Goal: Task Accomplishment & Management: Manage account settings

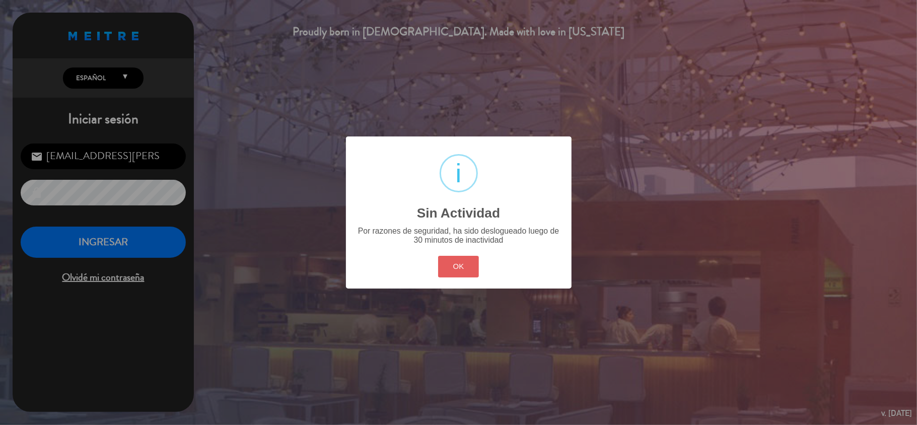
click at [453, 264] on button "OK" at bounding box center [458, 267] width 41 height 22
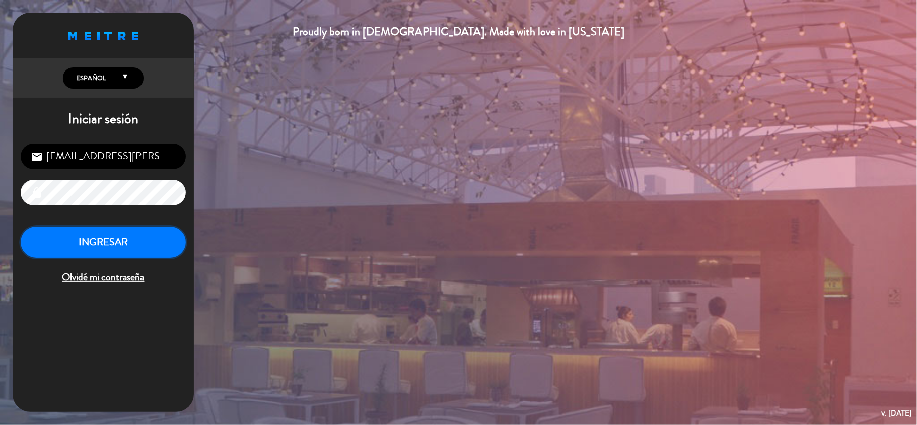
click at [115, 236] on button "INGRESAR" at bounding box center [103, 242] width 165 height 32
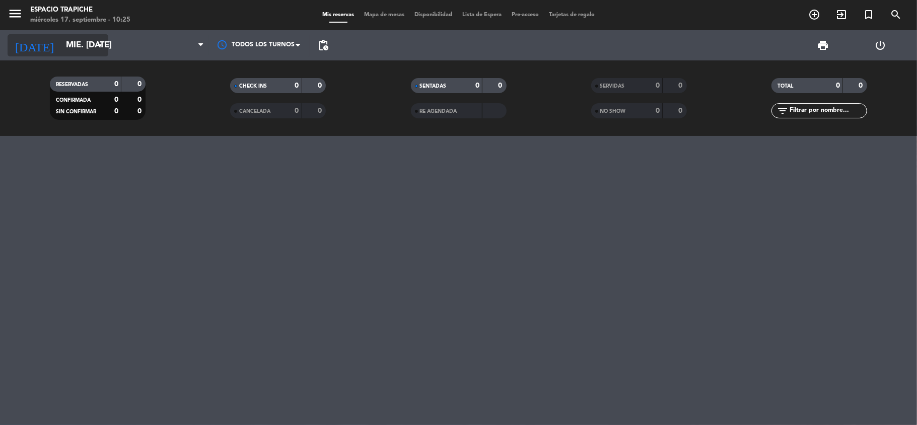
click at [97, 50] on icon "arrow_drop_down" at bounding box center [100, 45] width 12 height 12
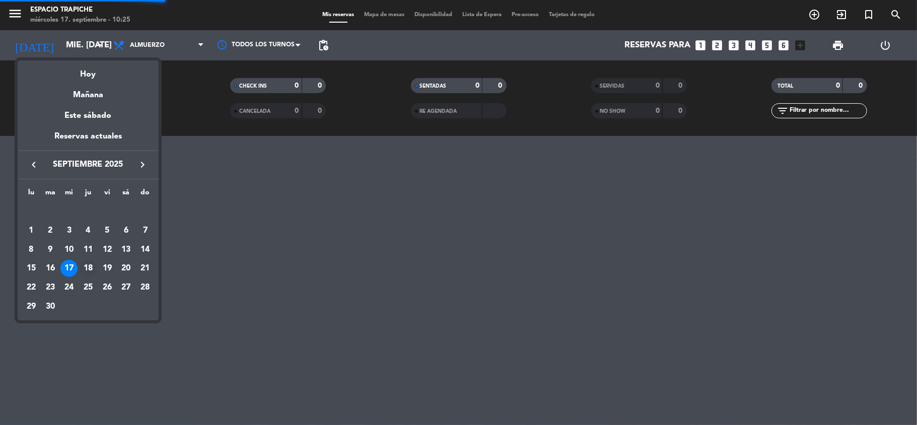
click at [83, 268] on div "18" at bounding box center [88, 268] width 17 height 17
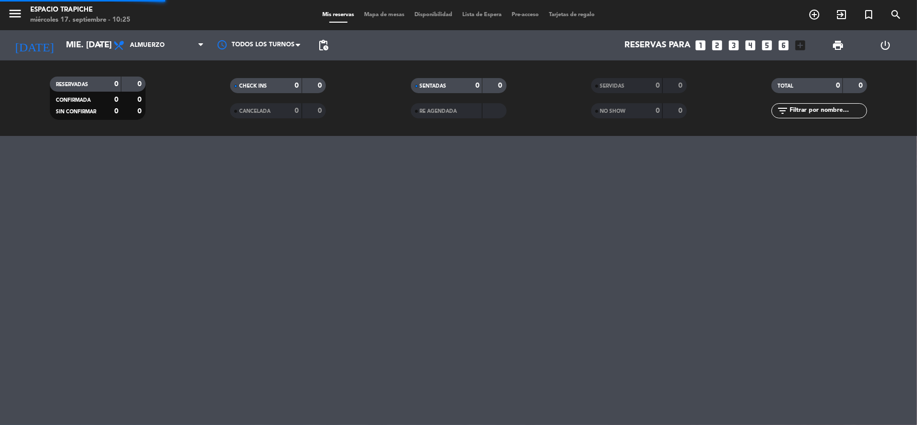
type input "[DEMOGRAPHIC_DATA] [DATE]"
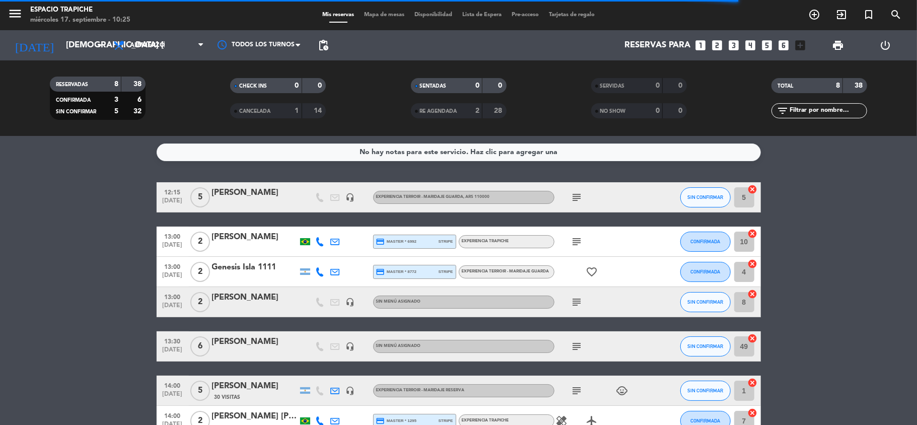
click at [579, 196] on icon "subject" at bounding box center [577, 197] width 12 height 12
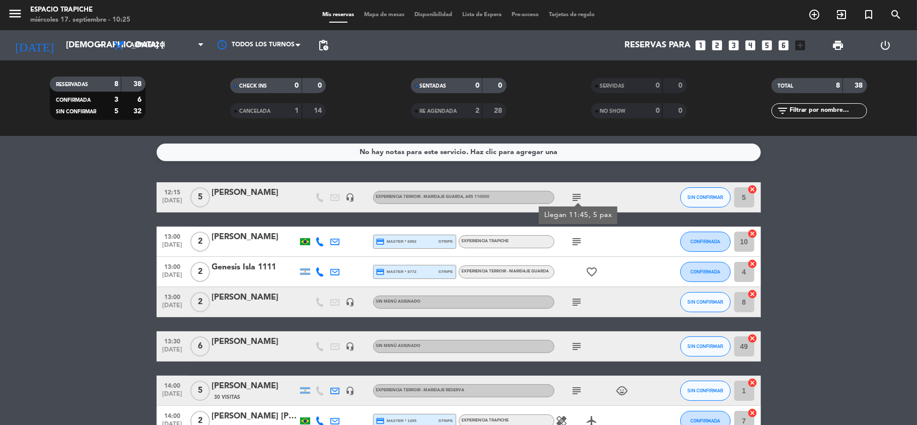
click at [579, 196] on icon "subject" at bounding box center [577, 197] width 12 height 12
click at [618, 204] on div "subject" at bounding box center [599, 197] width 91 height 30
click at [578, 198] on icon "subject" at bounding box center [577, 197] width 12 height 12
click at [627, 199] on div "subject Llegan 11:45, 5 pax" at bounding box center [599, 197] width 91 height 30
click at [273, 194] on div "[PERSON_NAME]" at bounding box center [255, 192] width 86 height 13
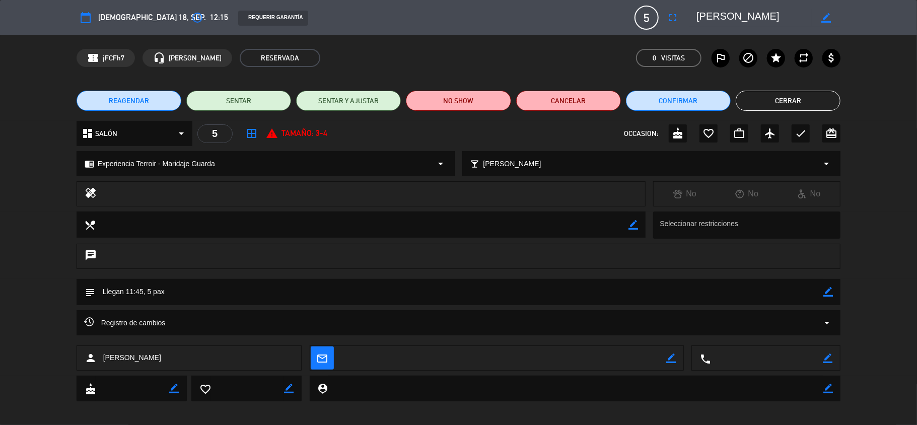
scroll to position [6, 0]
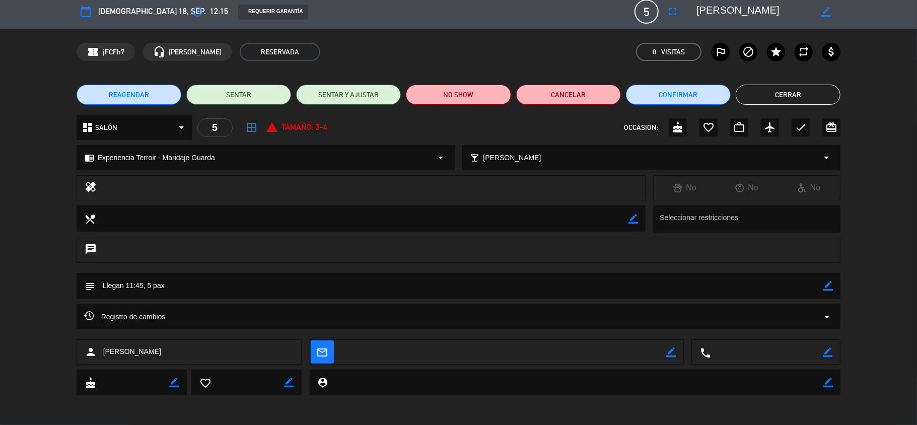
click at [826, 282] on icon "border_color" at bounding box center [828, 286] width 10 height 10
type textarea "Llegan 11:45, 5 pax, liberados hospitalidad"
click at [824, 284] on icon at bounding box center [828, 286] width 10 height 10
click at [788, 93] on button "Cerrar" at bounding box center [787, 95] width 105 height 20
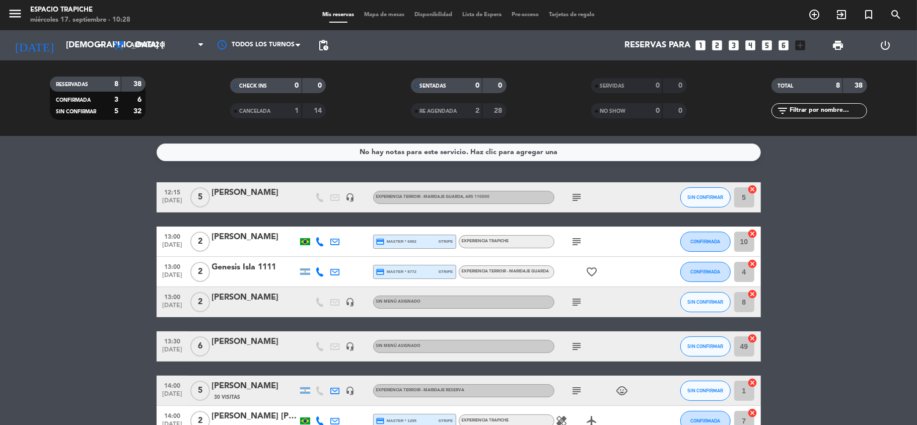
click at [576, 201] on icon "subject" at bounding box center [577, 197] width 12 height 12
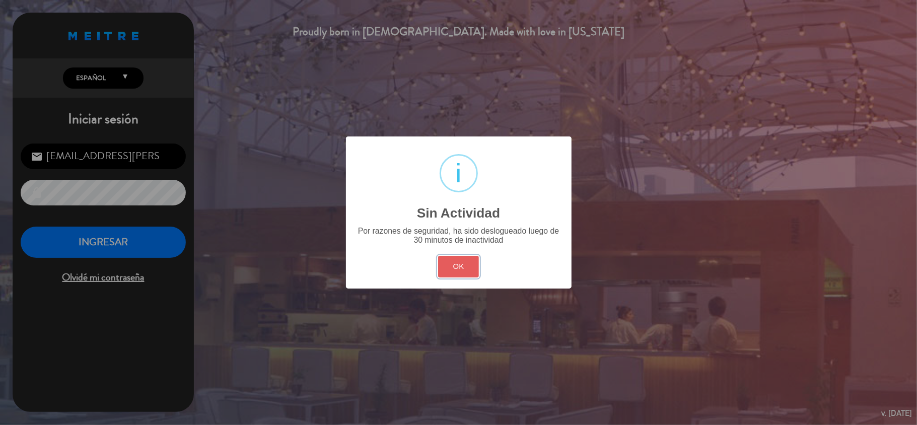
click at [460, 266] on button "OK" at bounding box center [458, 267] width 41 height 22
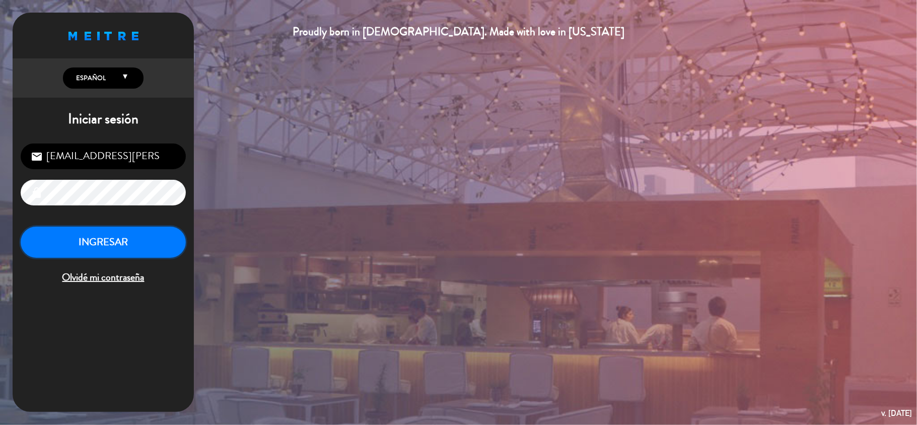
click at [72, 244] on button "INGRESAR" at bounding box center [103, 242] width 165 height 32
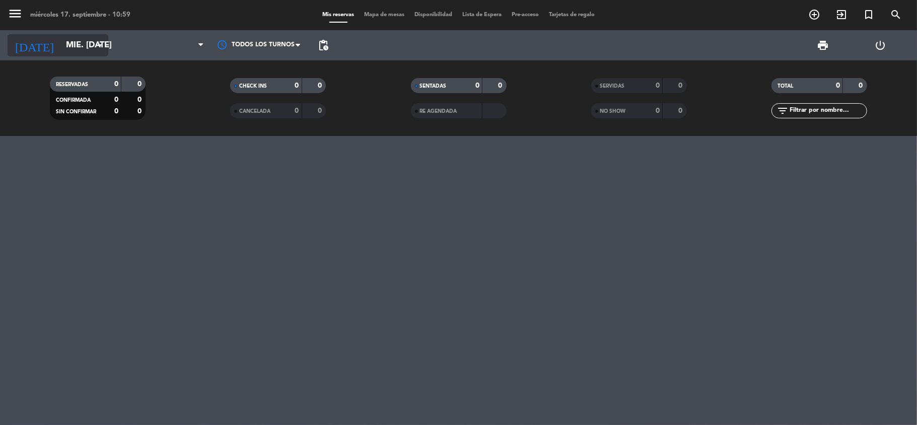
click at [103, 41] on icon "arrow_drop_down" at bounding box center [100, 45] width 12 height 12
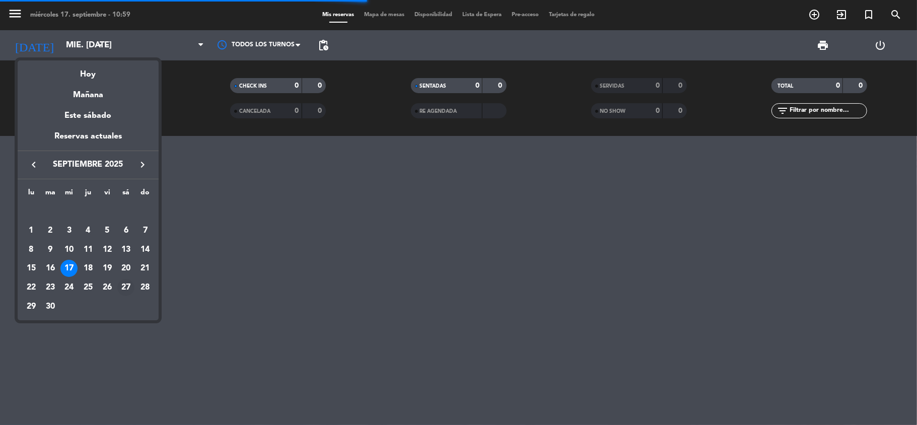
click at [122, 281] on div "27" at bounding box center [125, 287] width 17 height 17
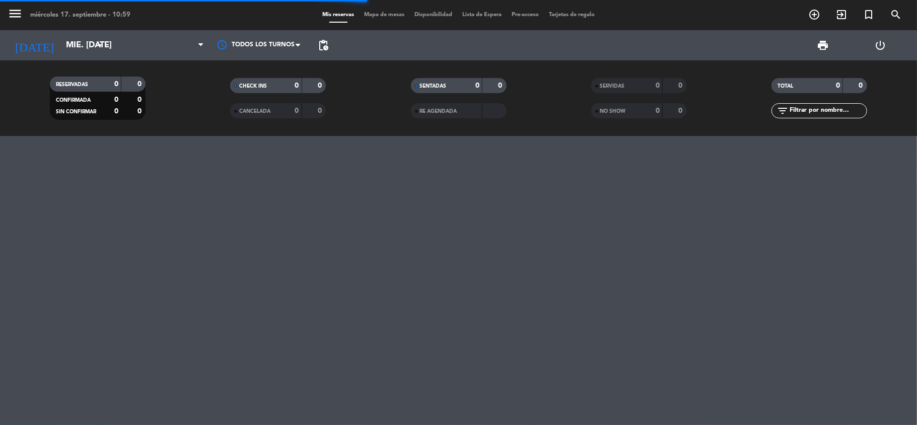
type input "sáb. [DATE]"
